Goal: Navigation & Orientation: Find specific page/section

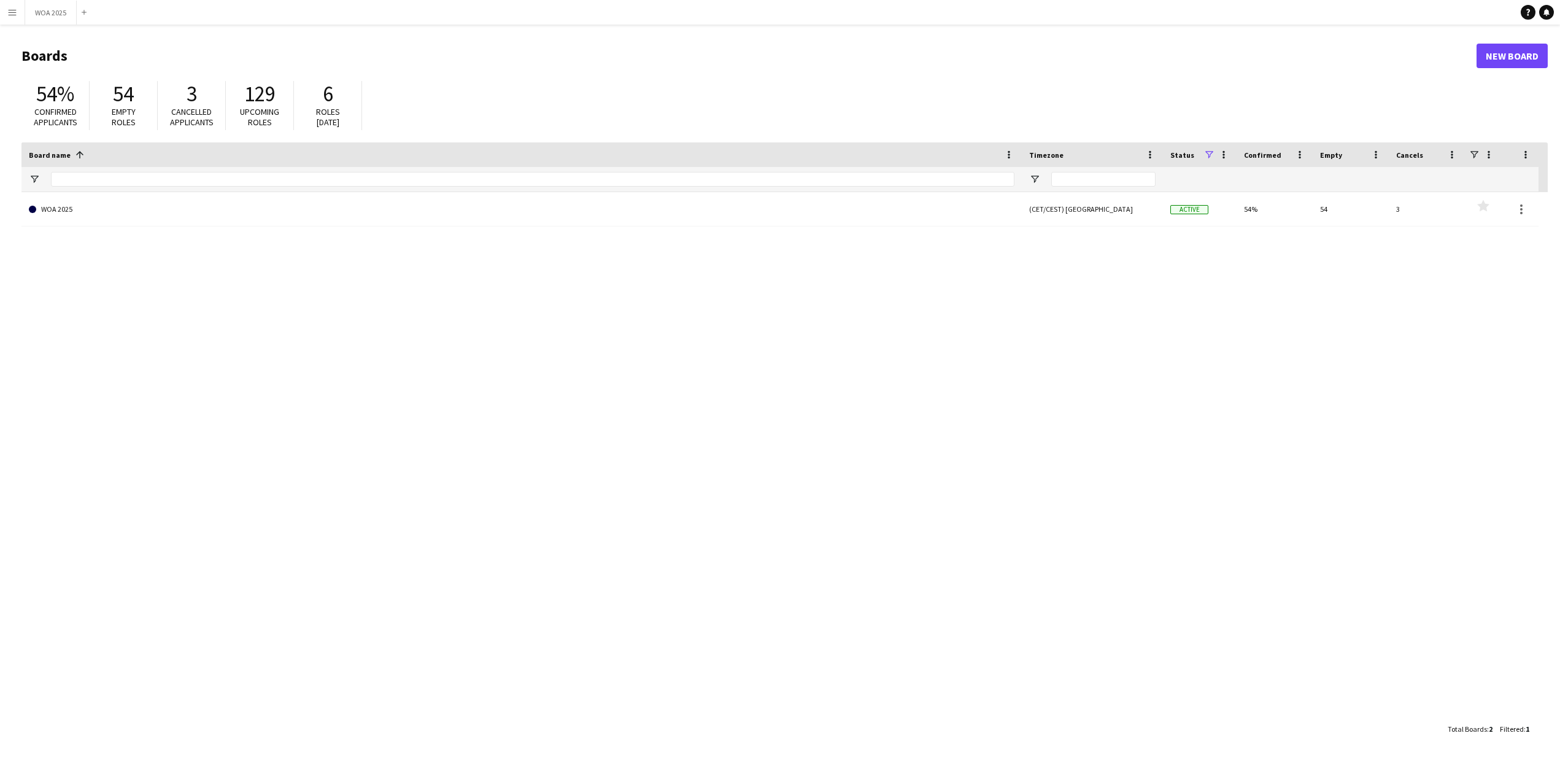
click at [15, 15] on app-icon "Menu" at bounding box center [12, 12] width 10 height 10
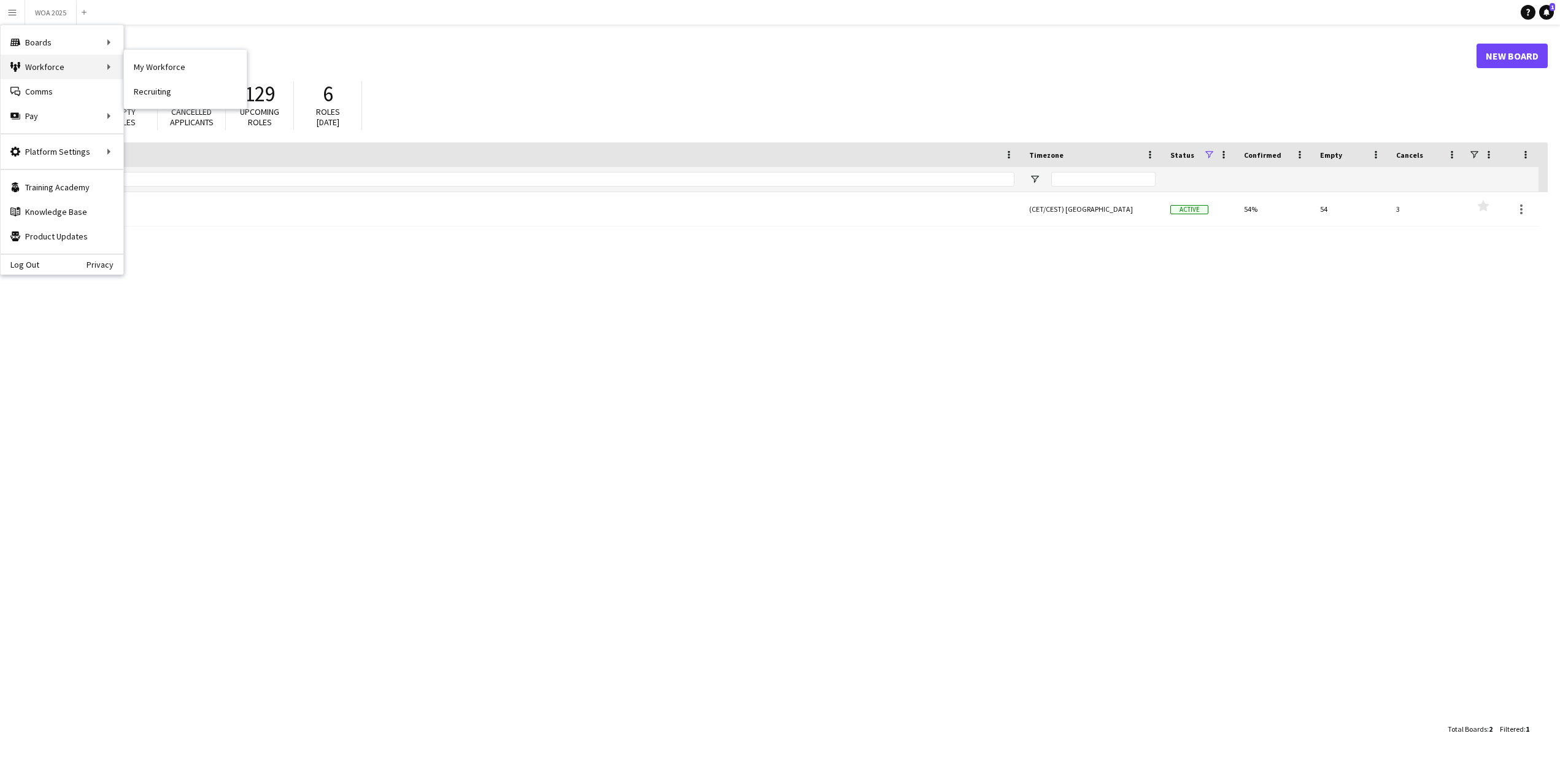
click at [39, 66] on div "Workforce Workforce" at bounding box center [62, 67] width 123 height 25
click at [141, 66] on link "My Workforce" at bounding box center [185, 67] width 123 height 25
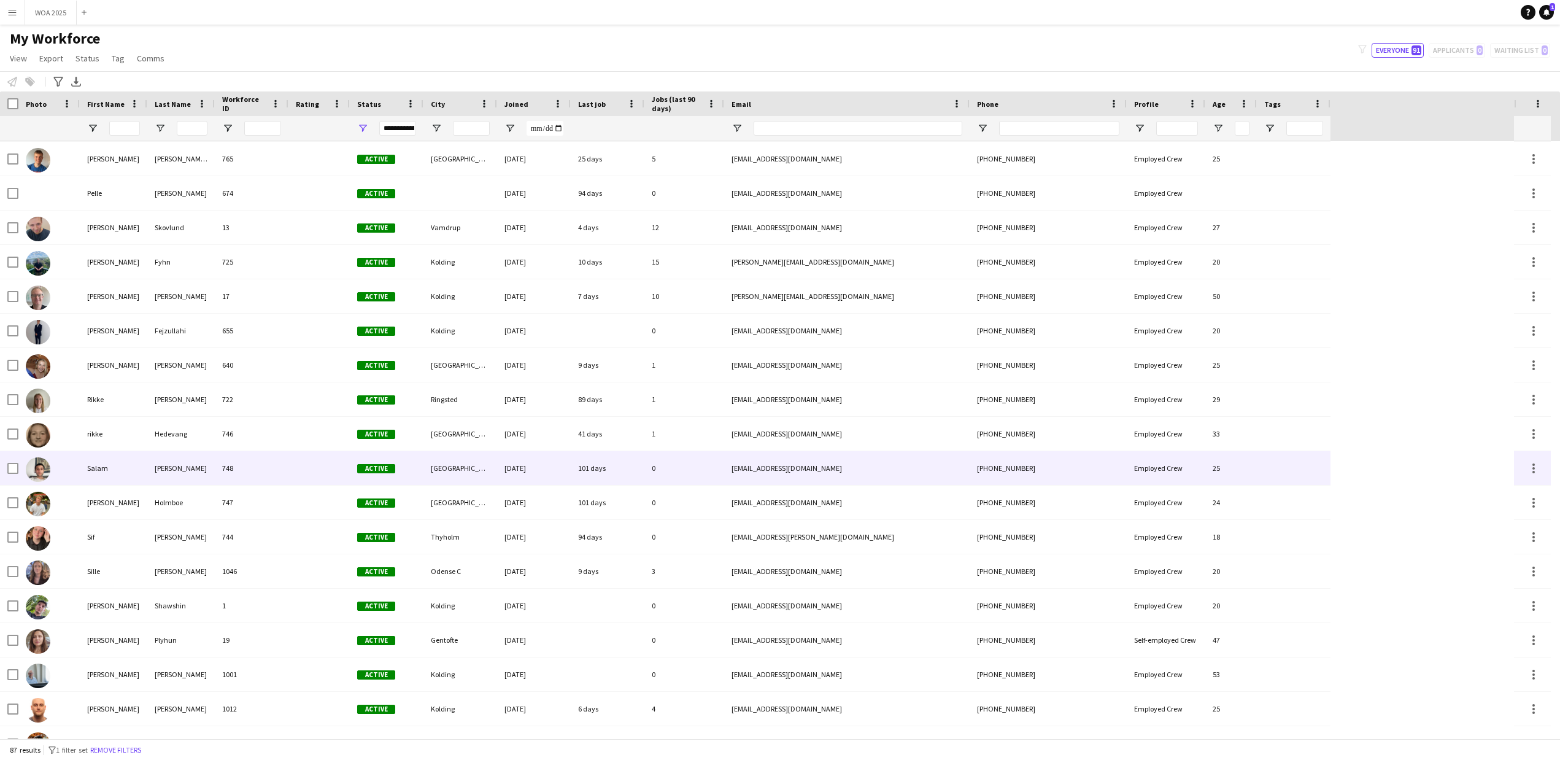
scroll to position [2393, 0]
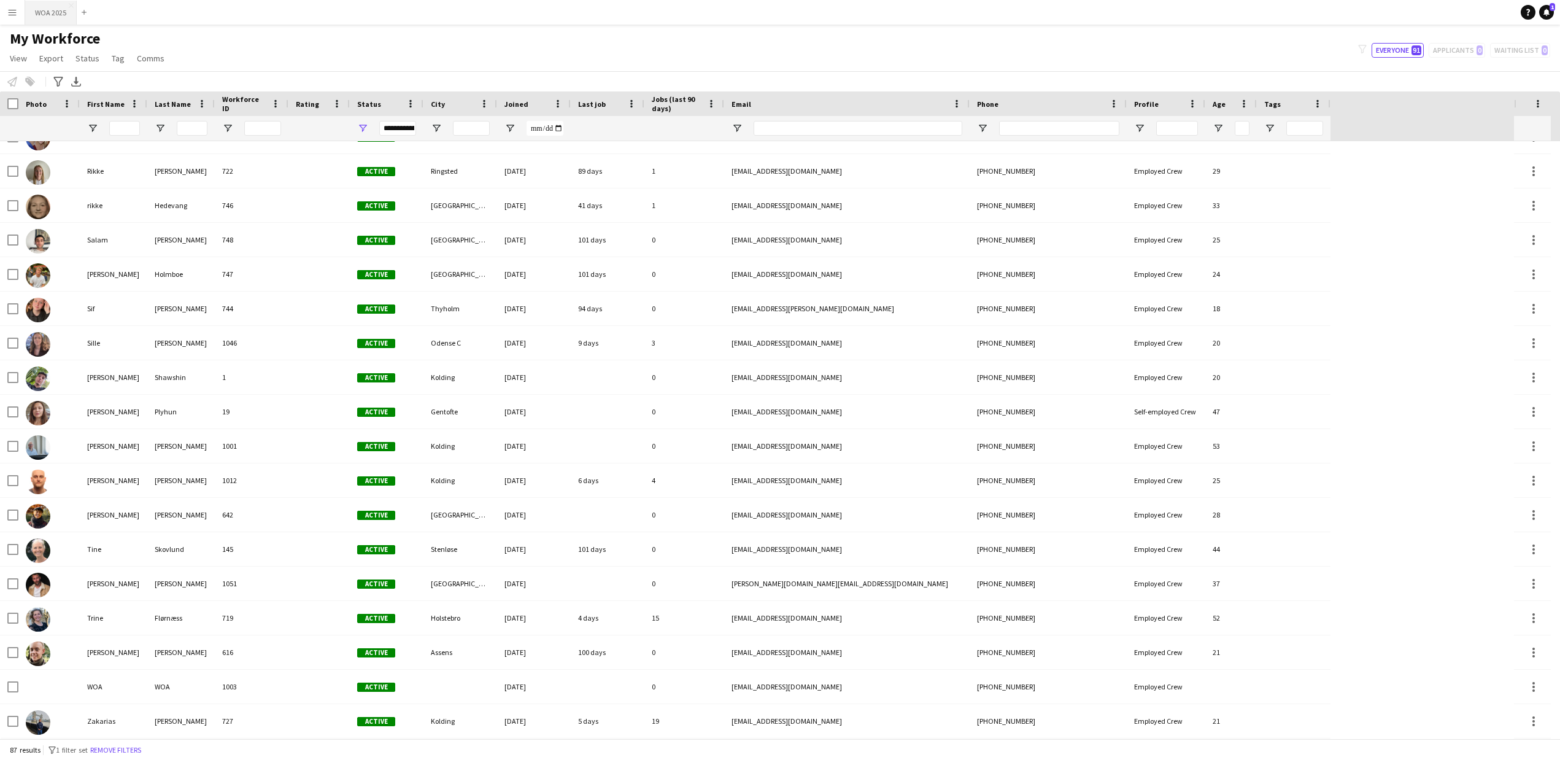
click at [46, 17] on button "WOA 2025 Close" at bounding box center [51, 13] width 52 height 24
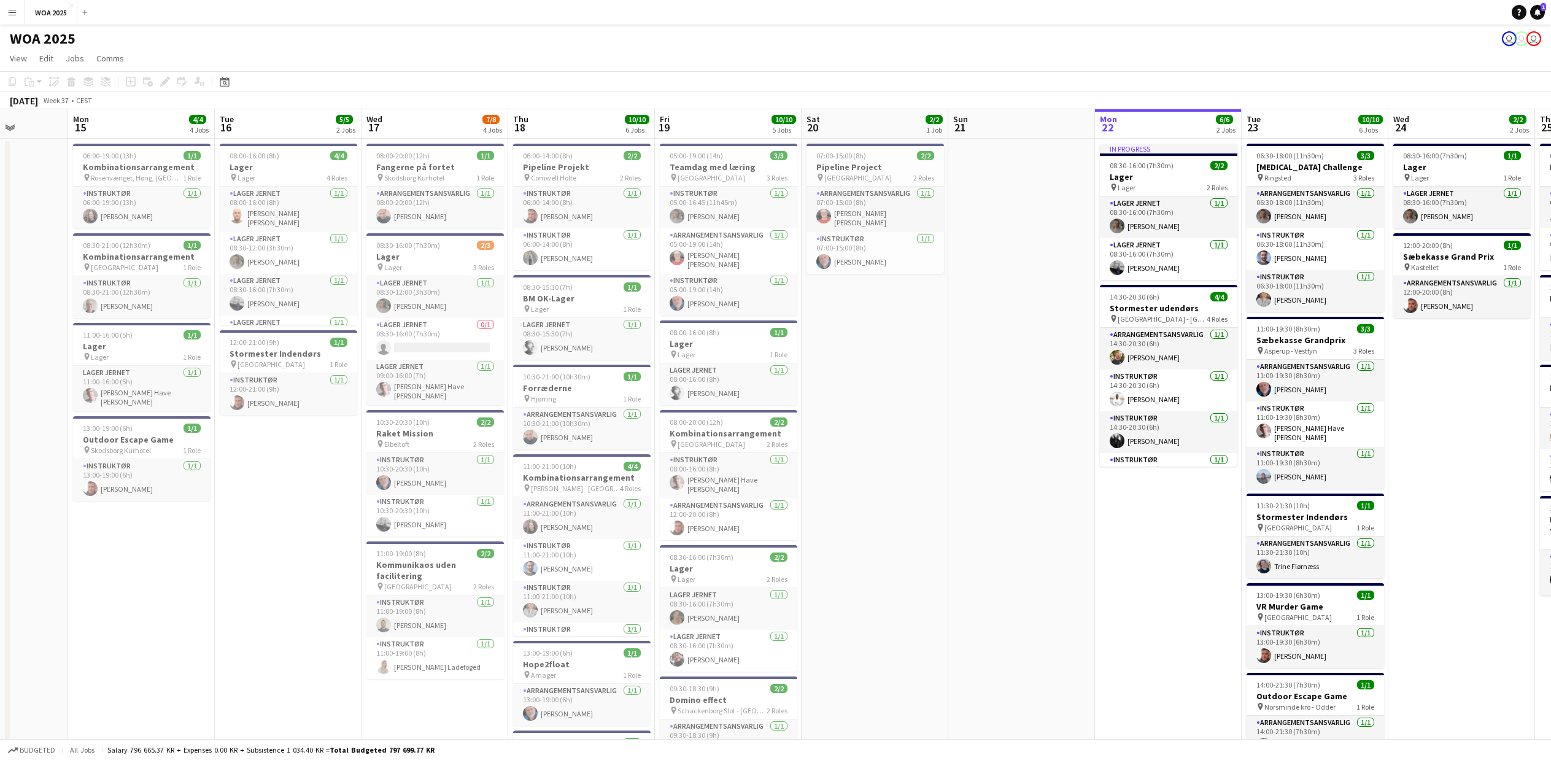
scroll to position [0, 371]
drag, startPoint x: 166, startPoint y: 613, endPoint x: 1114, endPoint y: 615, distance: 948.7
click at [1114, 615] on app-calendar-viewport "Fri 12 25/30 9 Jobs Sat 13 9/9 3 Jobs Sun 14 Mon 15 4/4 4 Jobs Tue 16 5/5 2 Job…" at bounding box center [775, 644] width 1551 height 1070
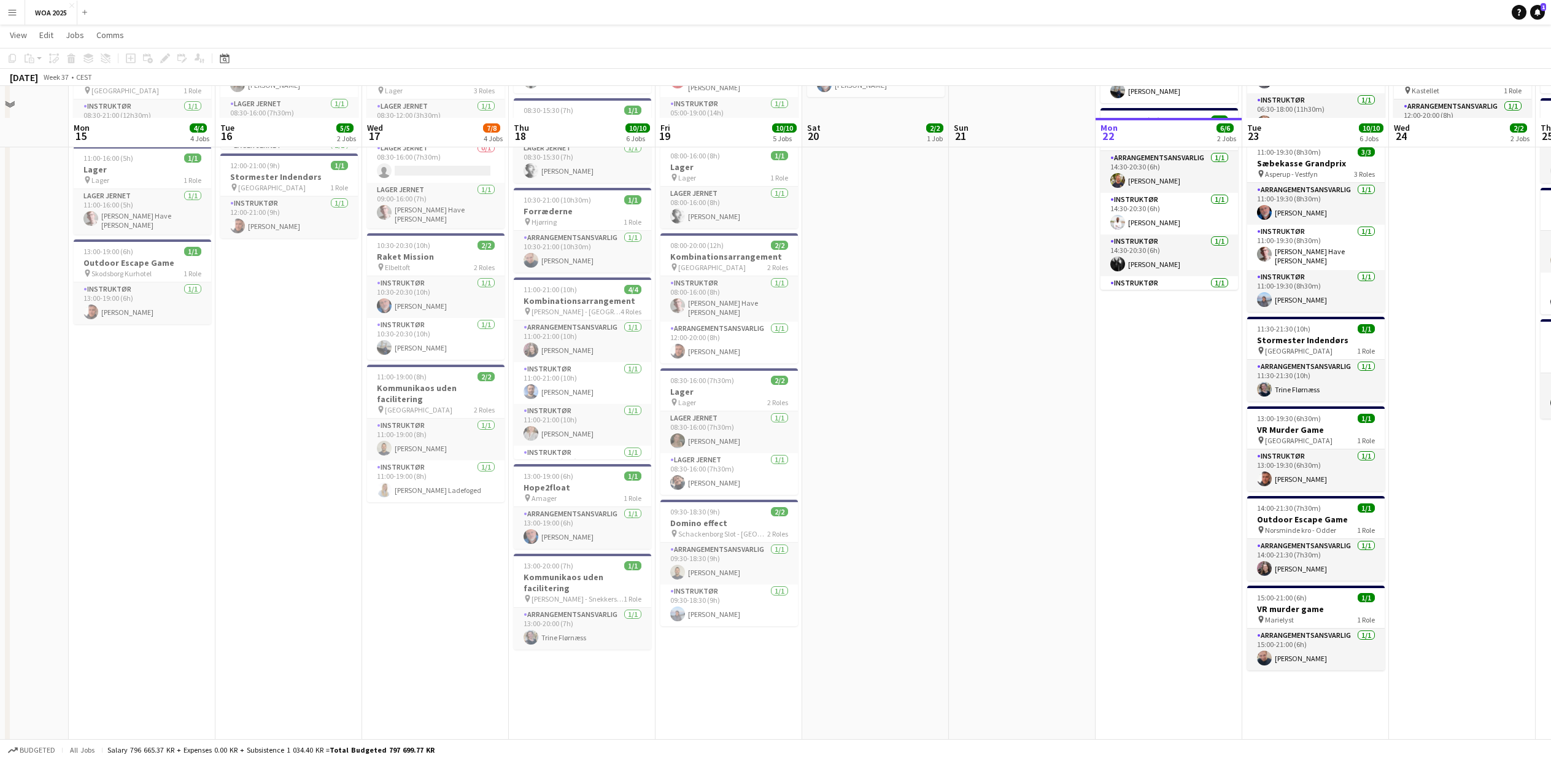
scroll to position [115, 0]
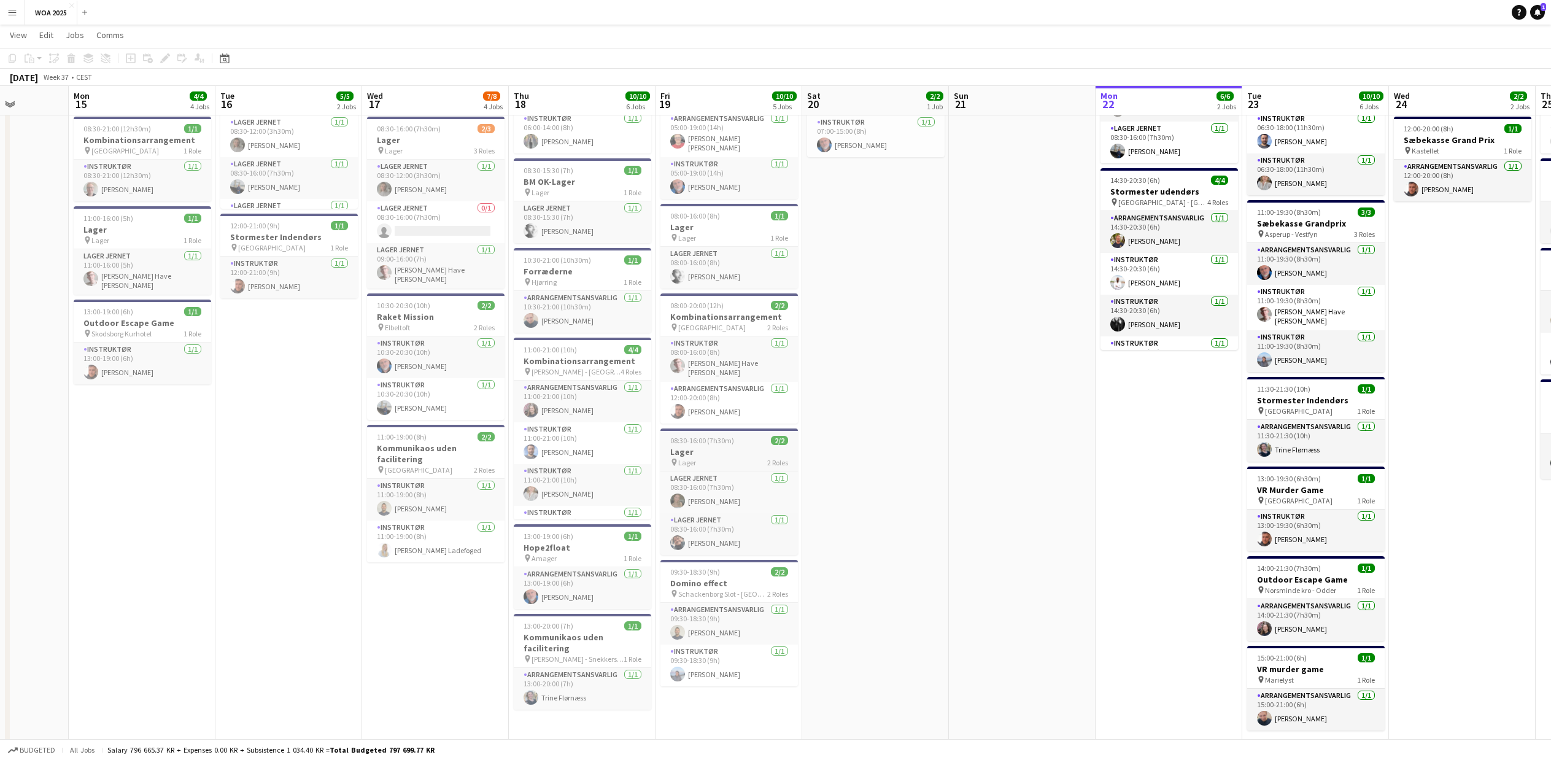
click at [727, 436] on span "08:30-16:00 (7h30m)" at bounding box center [702, 440] width 64 height 9
